Goal: Information Seeking & Learning: Learn about a topic

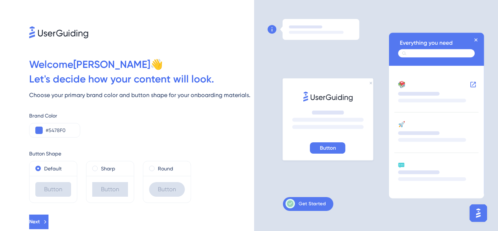
click at [306, 203] on icon at bounding box center [306, 203] width 40 height 9
click at [330, 147] on icon at bounding box center [328, 147] width 16 height 7
click at [480, 214] on img "Open AI Assistant Launcher" at bounding box center [478, 212] width 13 height 13
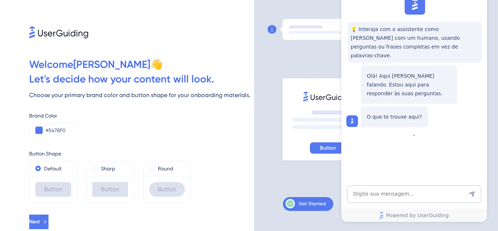
click at [302, 64] on div at bounding box center [322, 115] width 108 height 193
click at [302, 173] on div at bounding box center [322, 115] width 108 height 193
click at [49, 217] on button "Next" at bounding box center [38, 221] width 19 height 15
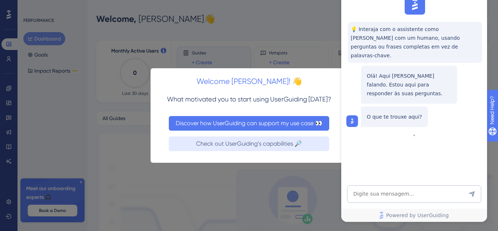
click at [240, 121] on button "Discover how UserGuiding can support my use case 👀" at bounding box center [249, 123] width 160 height 15
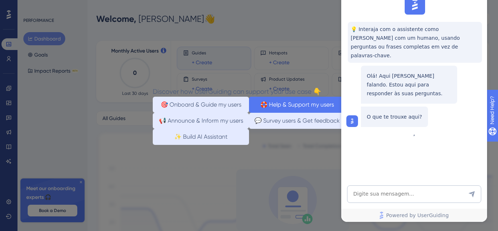
click at [271, 103] on button "🛟 Help & Support my users" at bounding box center [297, 104] width 96 height 16
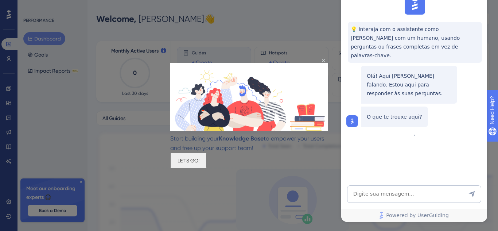
click at [207, 155] on button "LET'S GO!" at bounding box center [188, 160] width 36 height 15
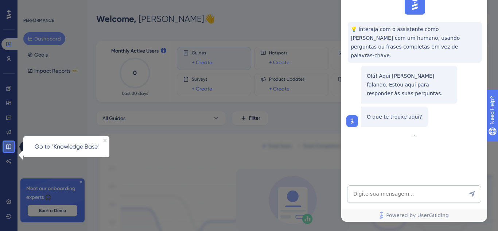
click at [5, 143] on link at bounding box center [8, 147] width 15 height 12
click at [7, 144] on icon at bounding box center [9, 147] width 6 height 6
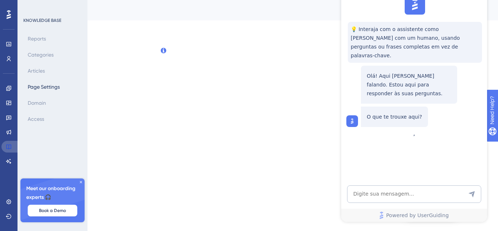
click at [7, 144] on icon at bounding box center [9, 147] width 6 height 6
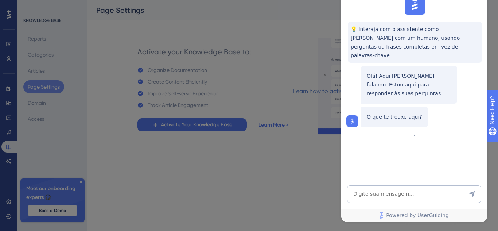
click at [180, 125] on div at bounding box center [249, 115] width 498 height 231
click at [235, 121] on div at bounding box center [249, 115] width 498 height 231
click at [404, 214] on span "Powered by UserGuiding" at bounding box center [417, 215] width 63 height 9
